Goal: Transaction & Acquisition: Purchase product/service

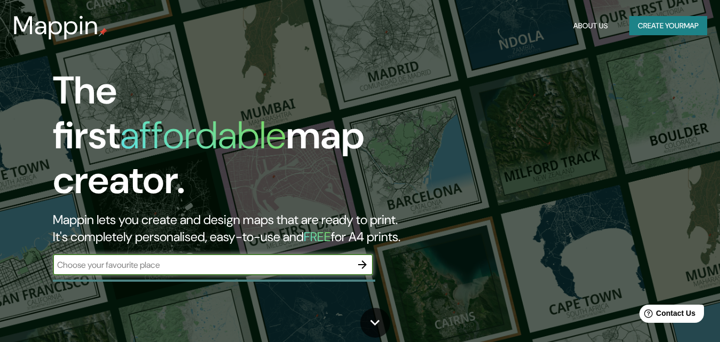
click at [365, 260] on icon "button" at bounding box center [362, 264] width 9 height 9
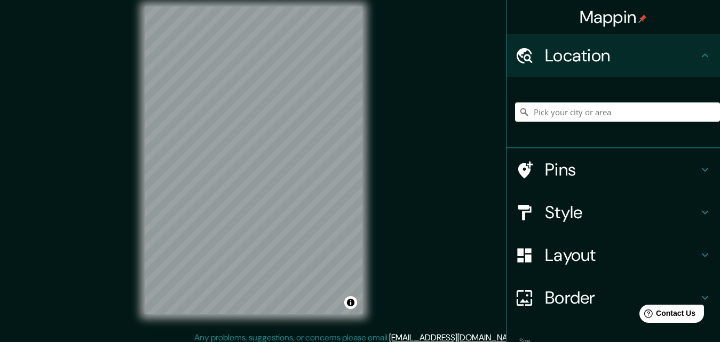
scroll to position [17, 0]
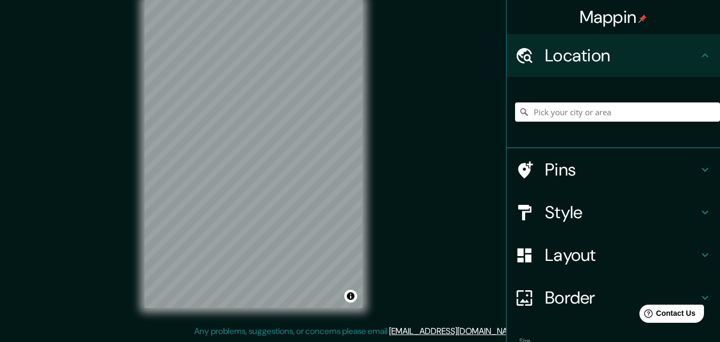
click at [381, 178] on div "Mappin Location Pins Style Layout Border Choose a border. Hint : you can make l…" at bounding box center [360, 162] width 720 height 359
click at [698, 55] on icon at bounding box center [704, 55] width 13 height 13
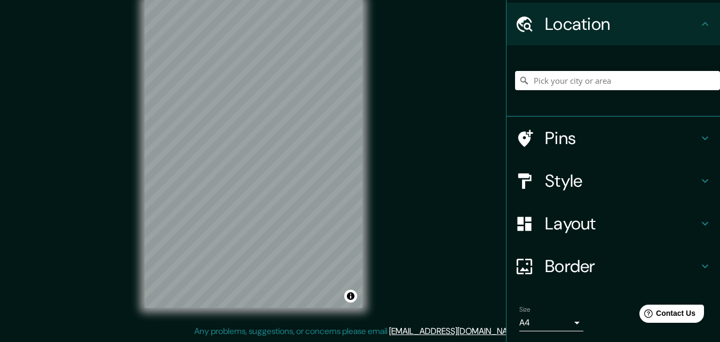
scroll to position [0, 0]
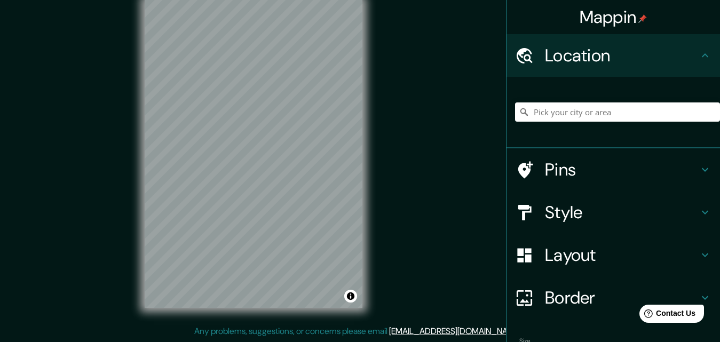
click at [574, 172] on h4 "Pins" at bounding box center [622, 169] width 154 height 21
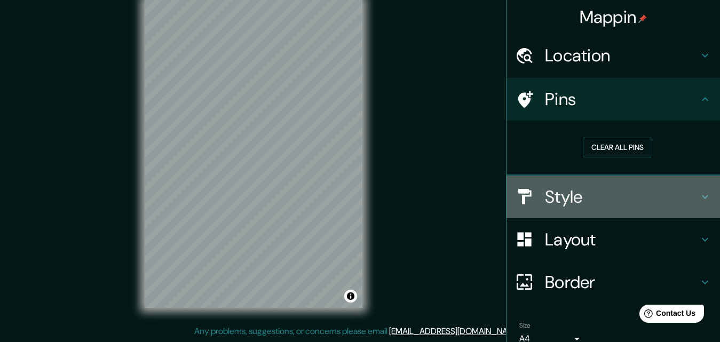
click at [677, 187] on h4 "Style" at bounding box center [622, 196] width 154 height 21
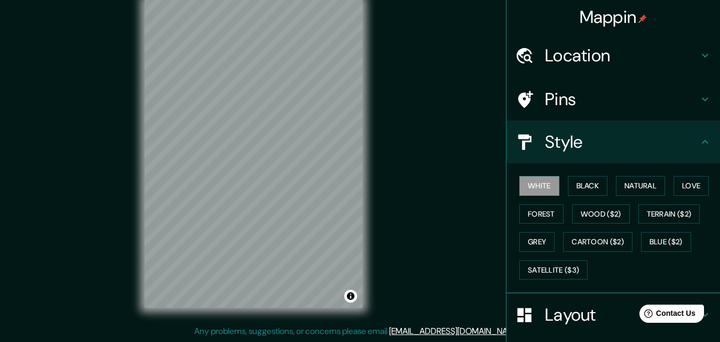
click at [612, 70] on div "Location" at bounding box center [612, 55] width 213 height 43
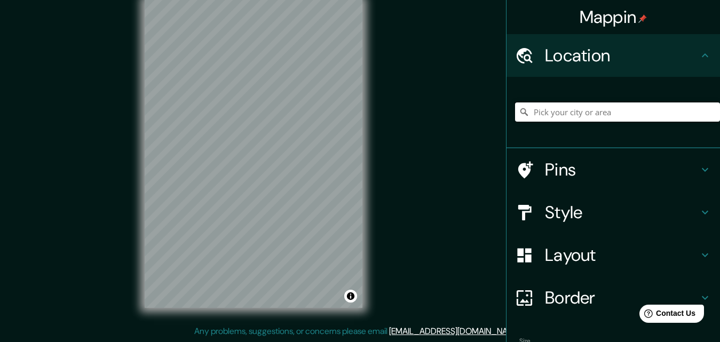
click at [598, 110] on input "Pick your city or area" at bounding box center [617, 111] width 205 height 19
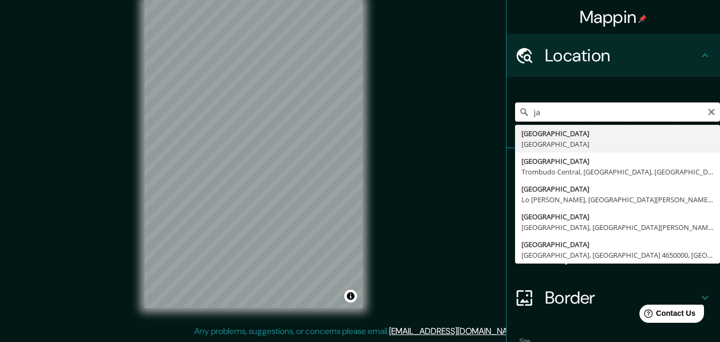
type input "j"
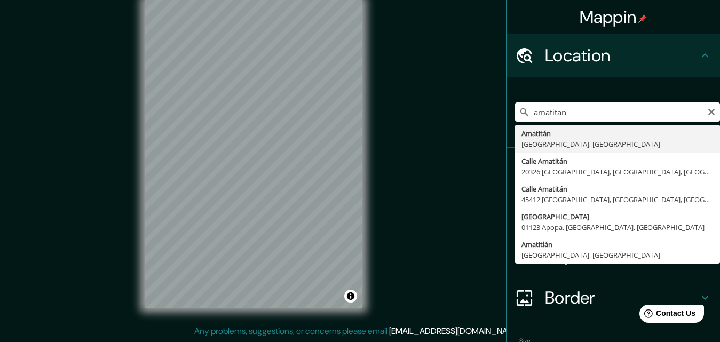
type input "[GEOGRAPHIC_DATA], [GEOGRAPHIC_DATA], [GEOGRAPHIC_DATA]"
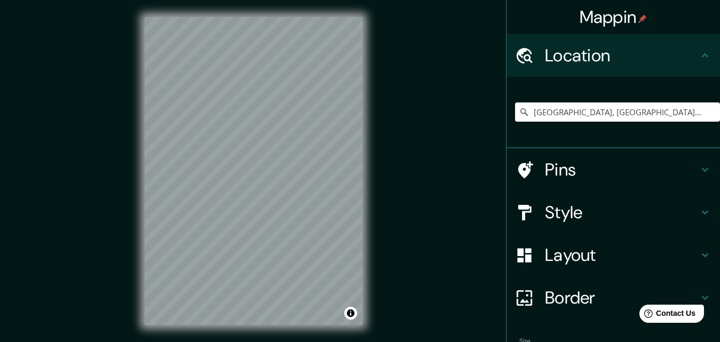
click at [548, 294] on h4 "Border" at bounding box center [622, 297] width 154 height 21
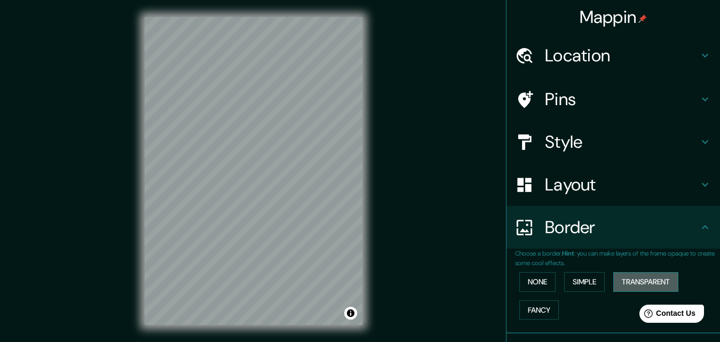
click at [634, 284] on button "Transparent" at bounding box center [645, 282] width 65 height 20
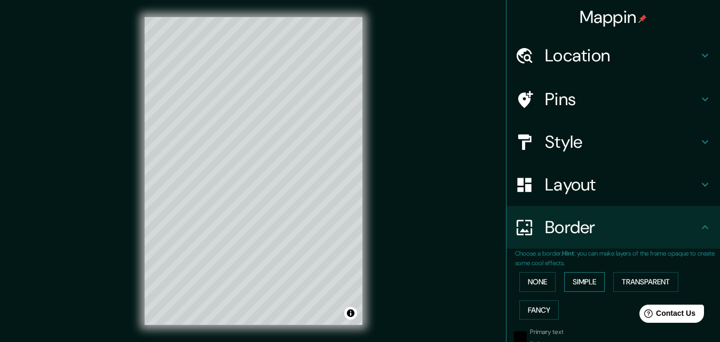
click at [577, 284] on button "Simple" at bounding box center [584, 282] width 41 height 20
click at [533, 284] on button "None" at bounding box center [537, 282] width 36 height 20
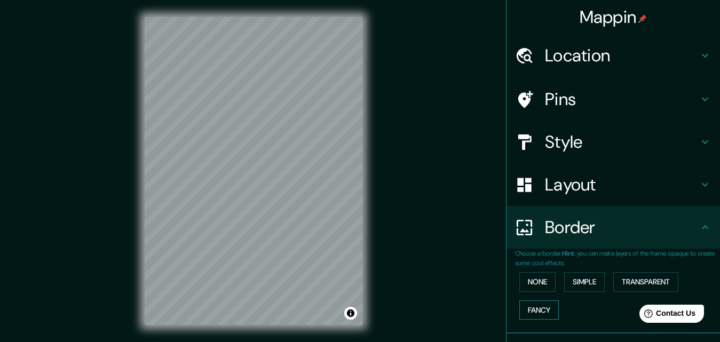
click at [527, 313] on button "Fancy" at bounding box center [538, 310] width 39 height 20
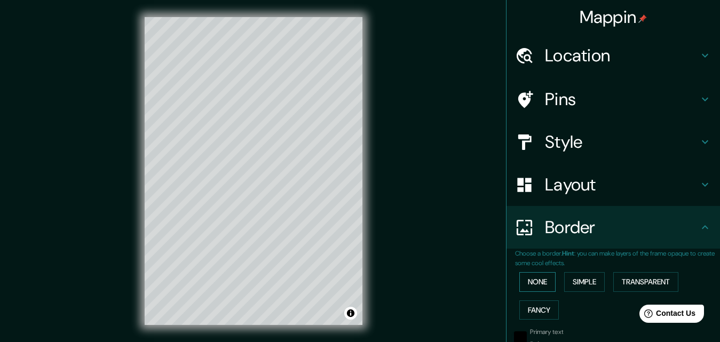
click at [530, 278] on button "None" at bounding box center [537, 282] width 36 height 20
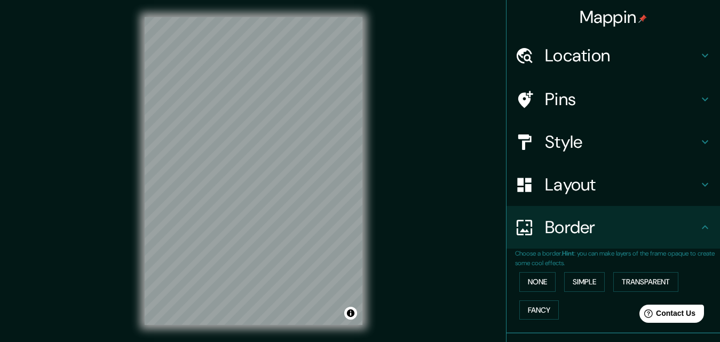
click at [569, 192] on h4 "Layout" at bounding box center [622, 184] width 154 height 21
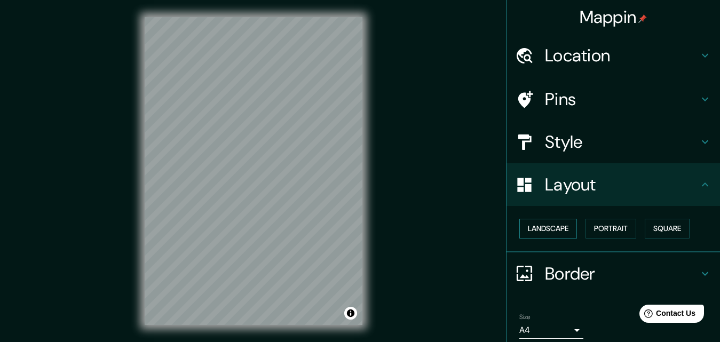
click at [554, 237] on button "Landscape" at bounding box center [548, 229] width 58 height 20
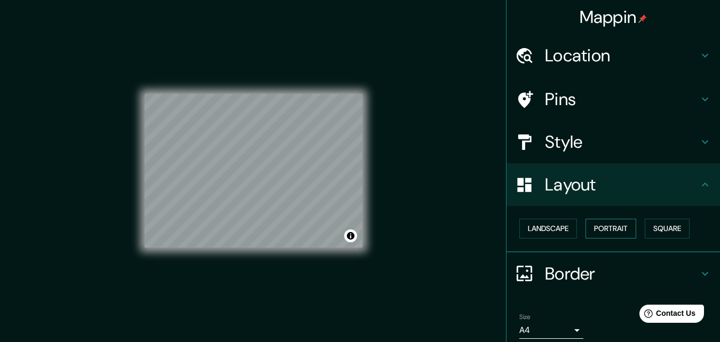
click at [594, 234] on button "Portrait" at bounding box center [610, 229] width 51 height 20
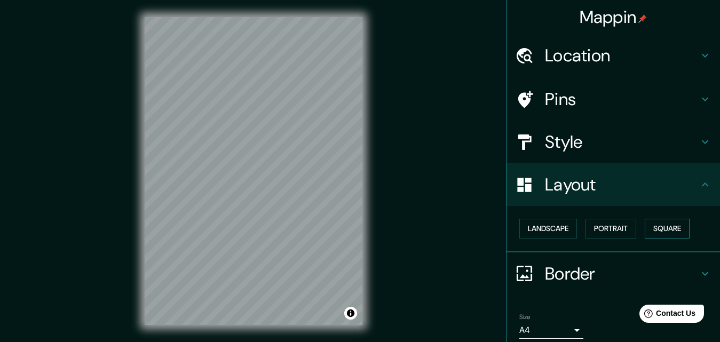
click at [655, 225] on button "Square" at bounding box center [666, 229] width 45 height 20
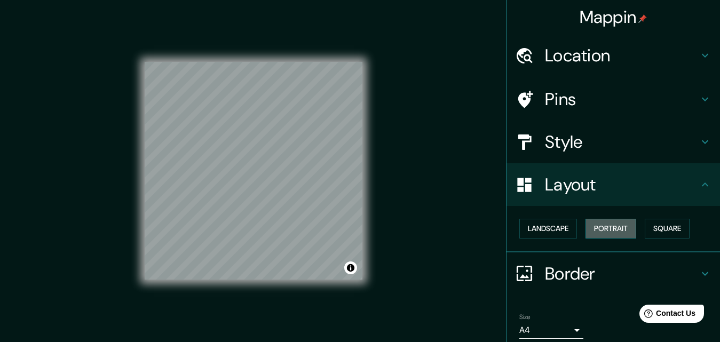
click at [585, 227] on button "Portrait" at bounding box center [610, 229] width 51 height 20
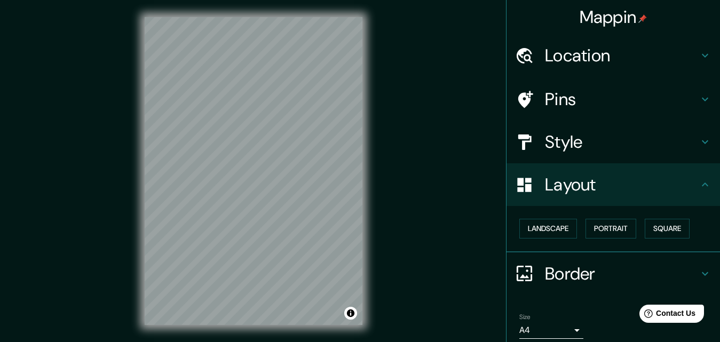
drag, startPoint x: 558, startPoint y: 233, endPoint x: 594, endPoint y: 190, distance: 55.7
click at [559, 232] on button "Landscape" at bounding box center [548, 229] width 58 height 20
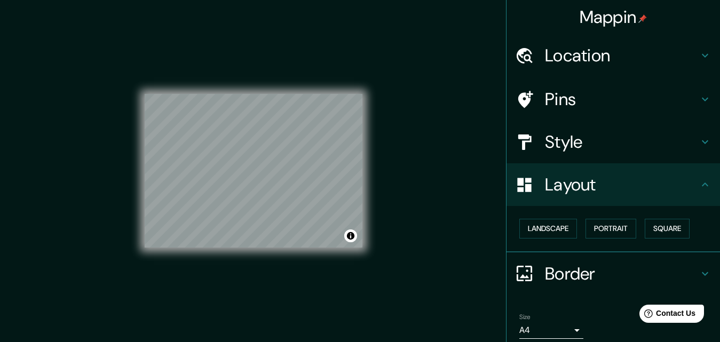
click at [613, 137] on h4 "Style" at bounding box center [622, 141] width 154 height 21
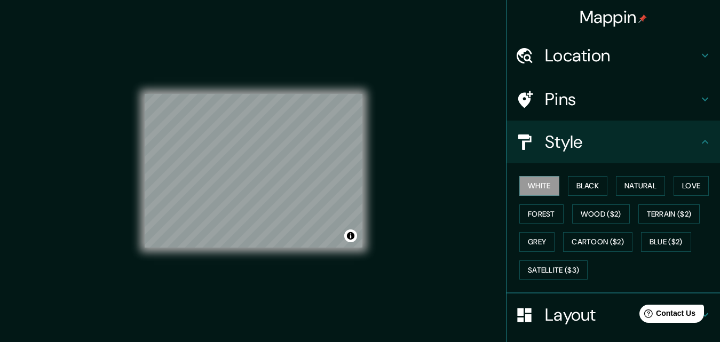
click at [613, 137] on h4 "Style" at bounding box center [622, 141] width 154 height 21
click at [580, 313] on h4 "Layout" at bounding box center [622, 314] width 154 height 21
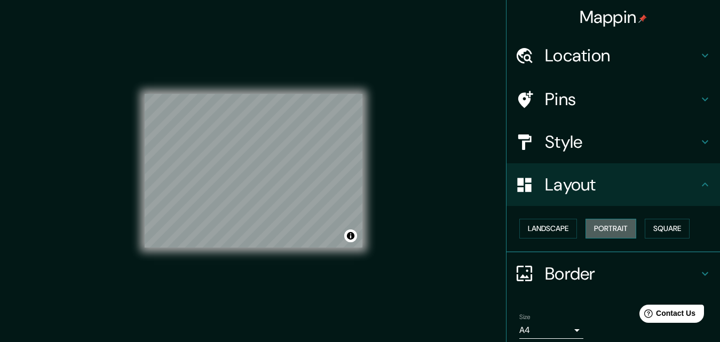
click at [599, 237] on button "Portrait" at bounding box center [610, 229] width 51 height 20
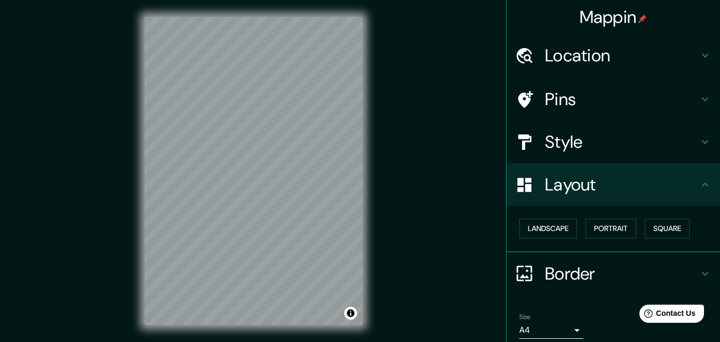
click at [600, 141] on h4 "Style" at bounding box center [622, 141] width 154 height 21
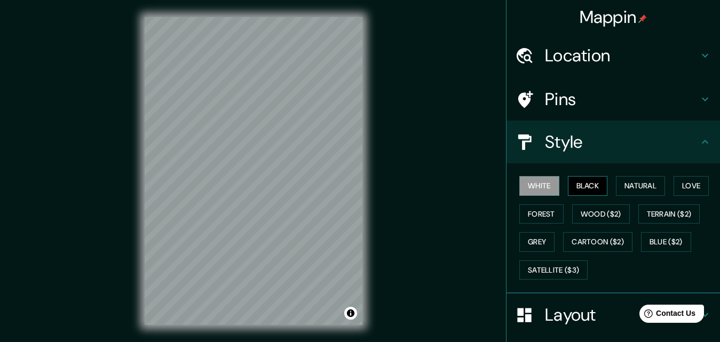
click at [584, 187] on button "Black" at bounding box center [588, 186] width 40 height 20
click at [626, 191] on button "Natural" at bounding box center [640, 186] width 49 height 20
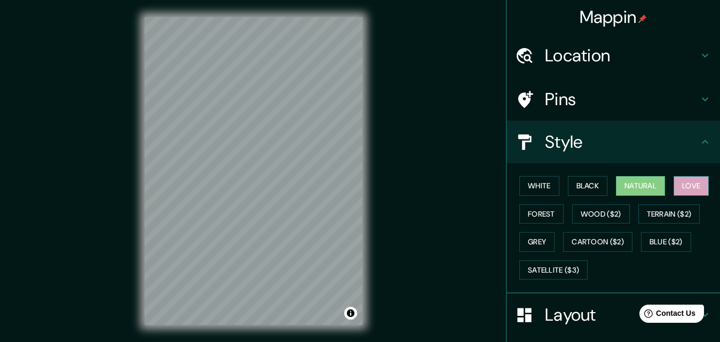
click at [676, 182] on button "Love" at bounding box center [690, 186] width 35 height 20
click at [669, 215] on button "Terrain ($2)" at bounding box center [669, 214] width 62 height 20
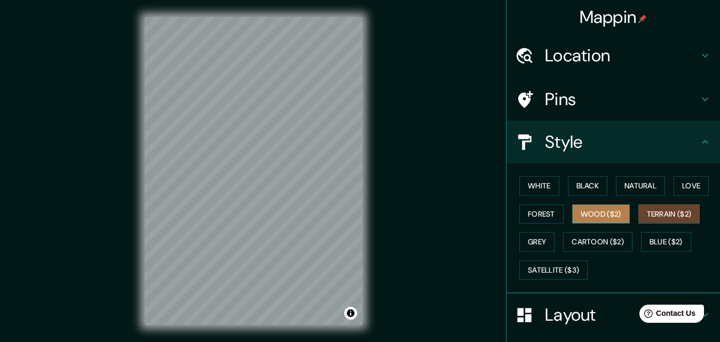
click at [610, 213] on button "Wood ($2)" at bounding box center [601, 214] width 58 height 20
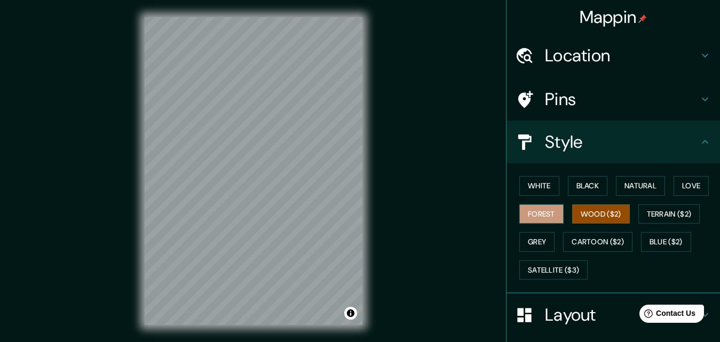
click at [541, 212] on button "Forest" at bounding box center [541, 214] width 44 height 20
click at [529, 244] on button "Grey" at bounding box center [536, 242] width 35 height 20
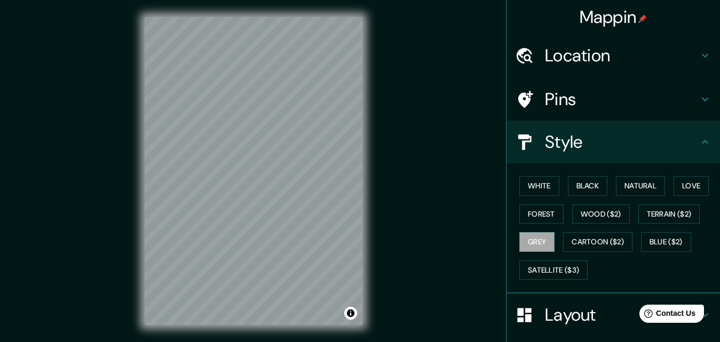
click at [668, 138] on h4 "Style" at bounding box center [622, 141] width 154 height 21
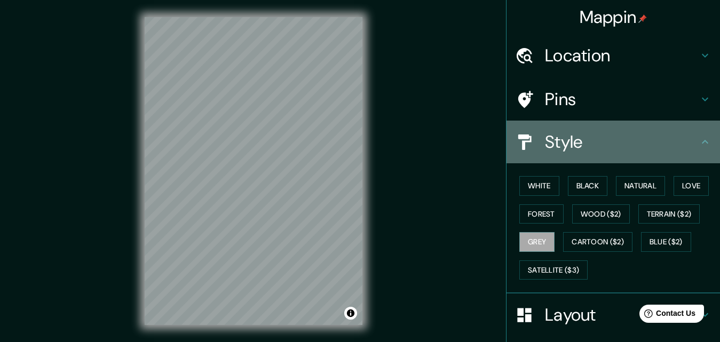
click at [699, 140] on icon at bounding box center [704, 141] width 13 height 13
click at [698, 145] on icon at bounding box center [704, 141] width 13 height 13
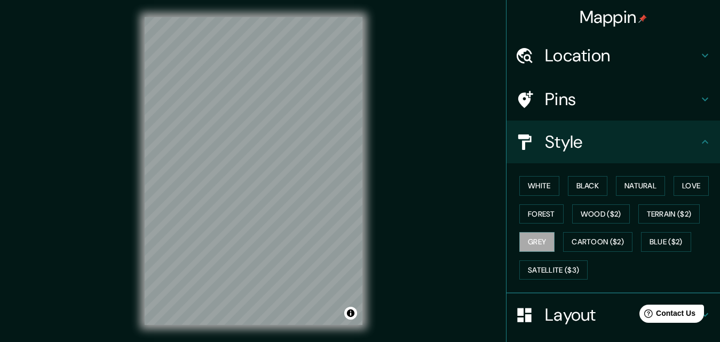
click at [698, 135] on icon at bounding box center [704, 141] width 13 height 13
click at [536, 187] on button "White" at bounding box center [539, 186] width 40 height 20
click at [576, 187] on button "Black" at bounding box center [588, 186] width 40 height 20
click at [627, 183] on button "Natural" at bounding box center [640, 186] width 49 height 20
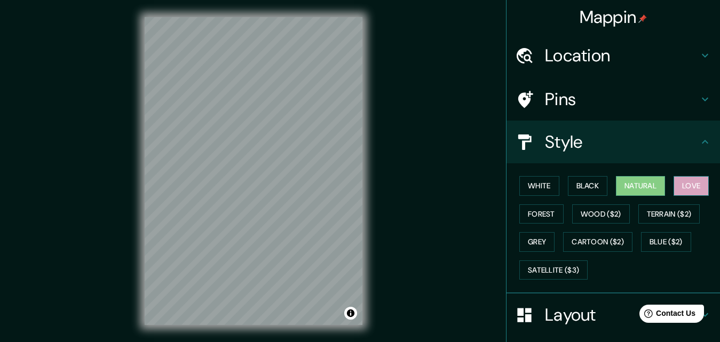
click at [683, 187] on button "Love" at bounding box center [690, 186] width 35 height 20
click at [536, 209] on button "Forest" at bounding box center [541, 214] width 44 height 20
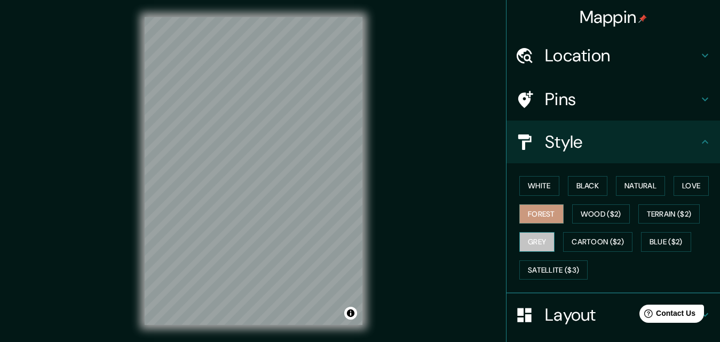
click at [539, 238] on button "Grey" at bounding box center [536, 242] width 35 height 20
click at [524, 188] on button "White" at bounding box center [539, 186] width 40 height 20
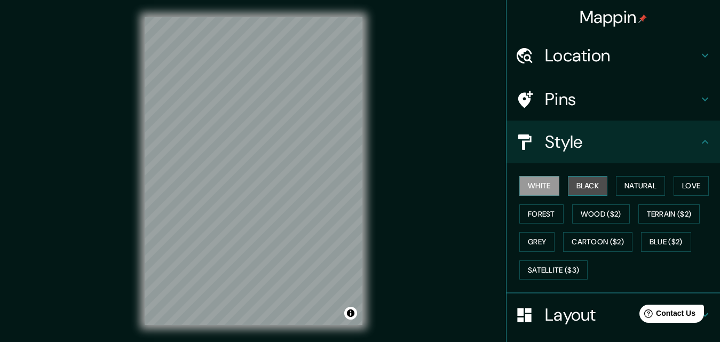
click at [568, 185] on button "Black" at bounding box center [588, 186] width 40 height 20
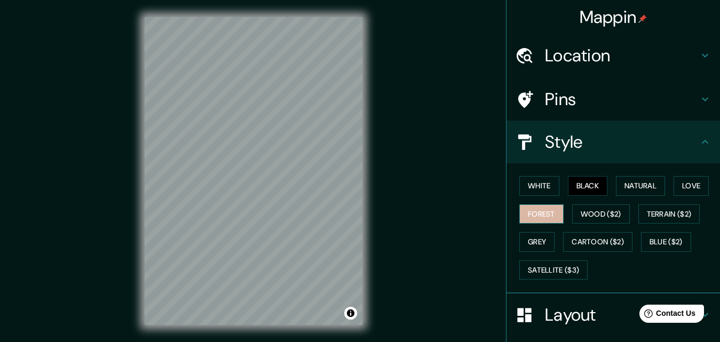
click at [548, 219] on button "Forest" at bounding box center [541, 214] width 44 height 20
click at [529, 189] on button "White" at bounding box center [539, 186] width 40 height 20
click at [605, 143] on h4 "Style" at bounding box center [622, 141] width 154 height 21
click at [686, 141] on h4 "Style" at bounding box center [622, 141] width 154 height 21
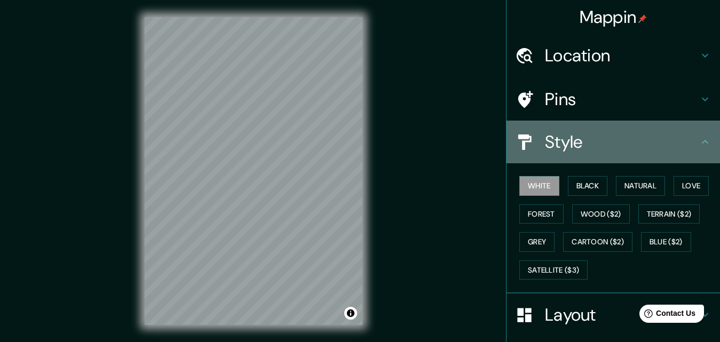
click at [698, 140] on icon at bounding box center [704, 141] width 13 height 13
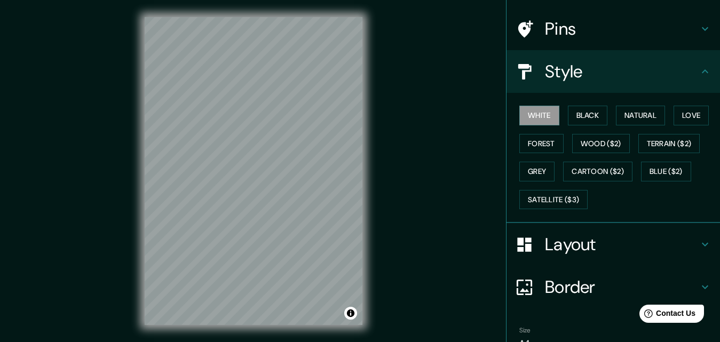
scroll to position [126, 0]
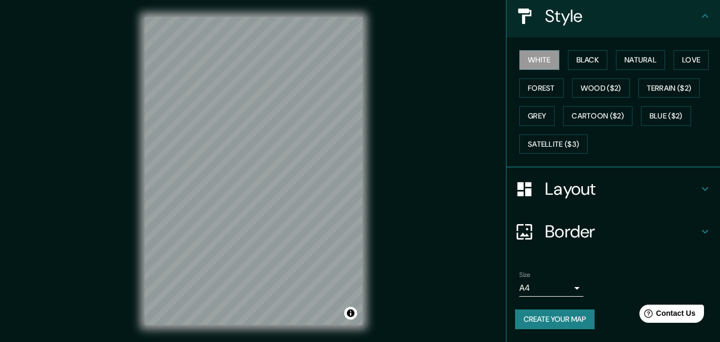
click at [700, 227] on icon at bounding box center [704, 231] width 13 height 13
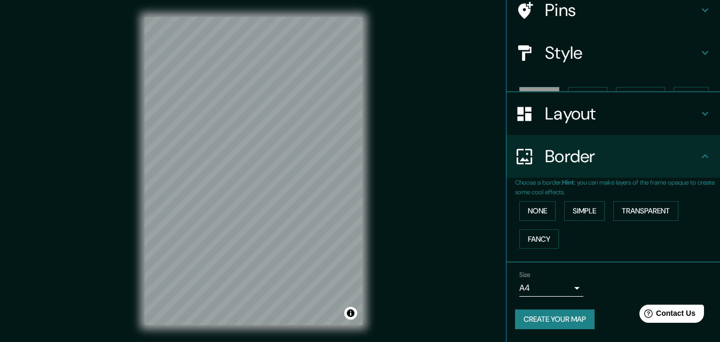
scroll to position [71, 0]
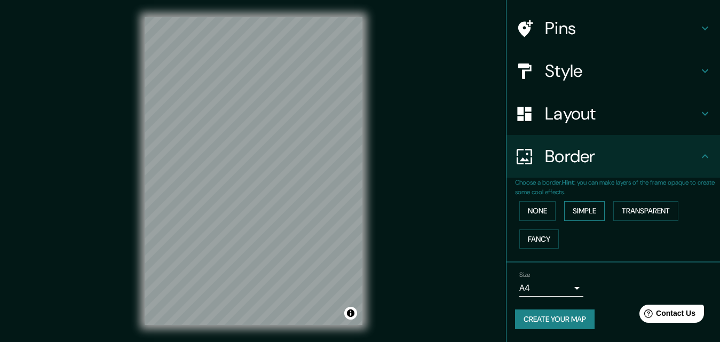
click at [574, 205] on button "Simple" at bounding box center [584, 211] width 41 height 20
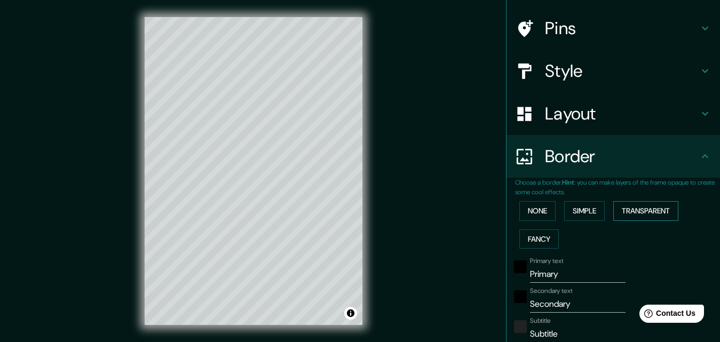
click at [639, 211] on button "Transparent" at bounding box center [645, 211] width 65 height 20
click at [533, 204] on button "None" at bounding box center [537, 211] width 36 height 20
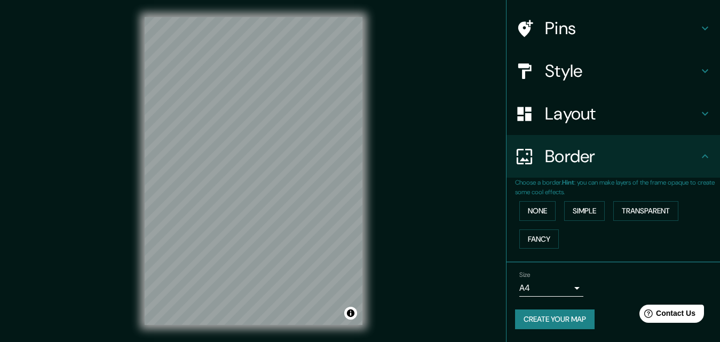
click at [588, 118] on h4 "Layout" at bounding box center [622, 113] width 154 height 21
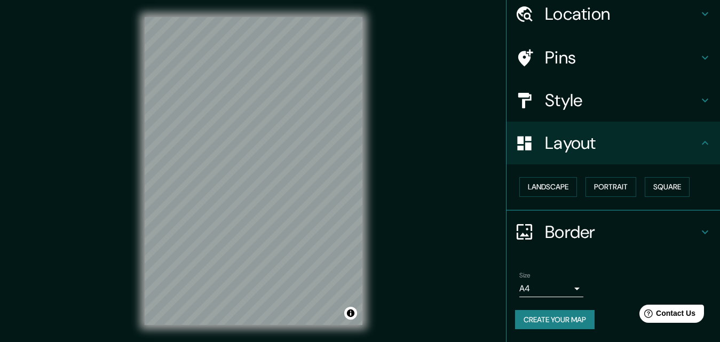
scroll to position [42, 0]
click at [558, 187] on button "Landscape" at bounding box center [548, 187] width 58 height 20
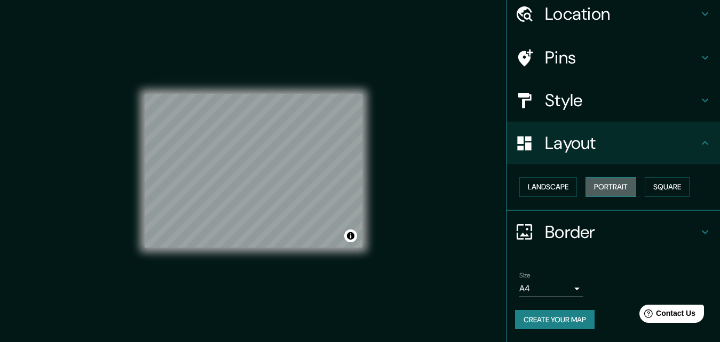
click at [603, 188] on button "Portrait" at bounding box center [610, 187] width 51 height 20
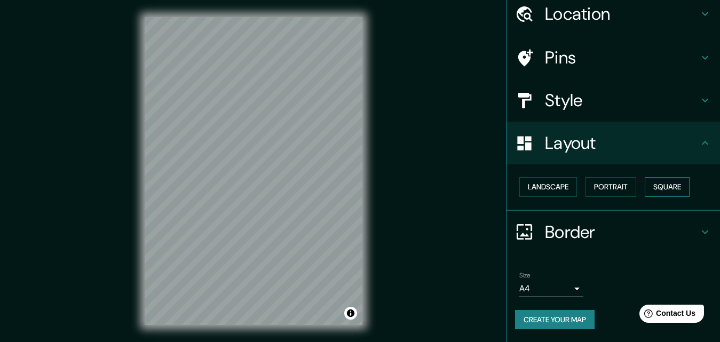
click at [657, 190] on button "Square" at bounding box center [666, 187] width 45 height 20
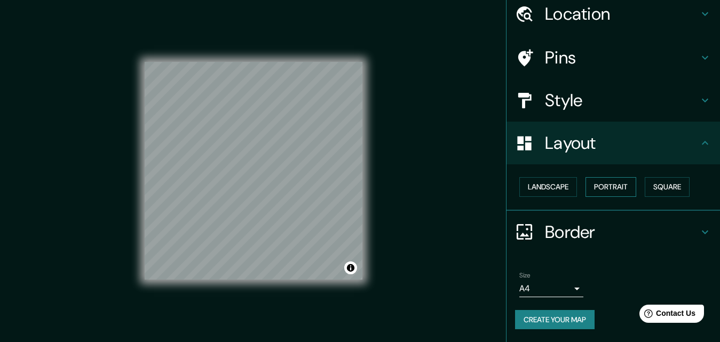
click at [607, 184] on button "Portrait" at bounding box center [610, 187] width 51 height 20
